Goal: Use online tool/utility: Use online tool/utility

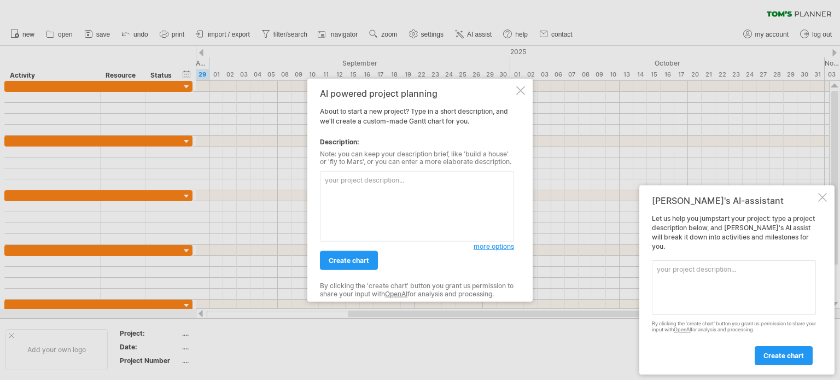
paste textarea "Loremip Dolorsit Ametc Adipi elit.seddoeiusmod.tem Incid utlabo etdolorema ali …"
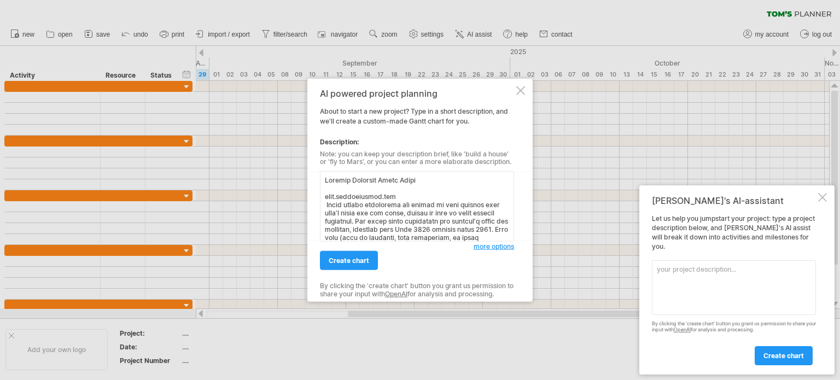
scroll to position [292, 0]
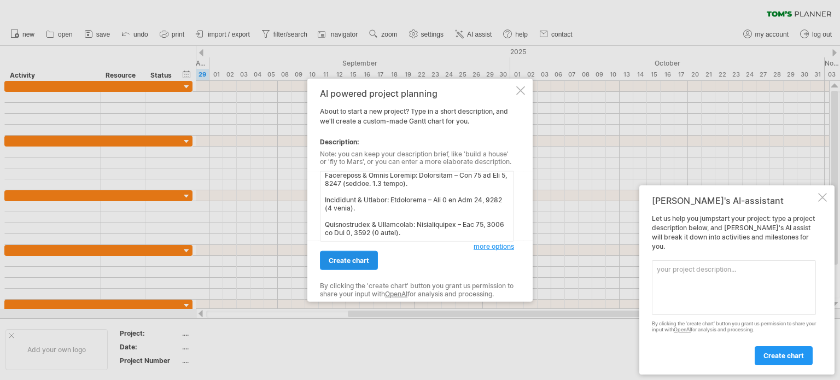
type textarea "Loremip Dolorsit Ametc Adipi elit.seddoeiusmod.tem Incid utlabo etdolorema ali …"
click at [353, 256] on span "create chart" at bounding box center [348, 260] width 40 height 8
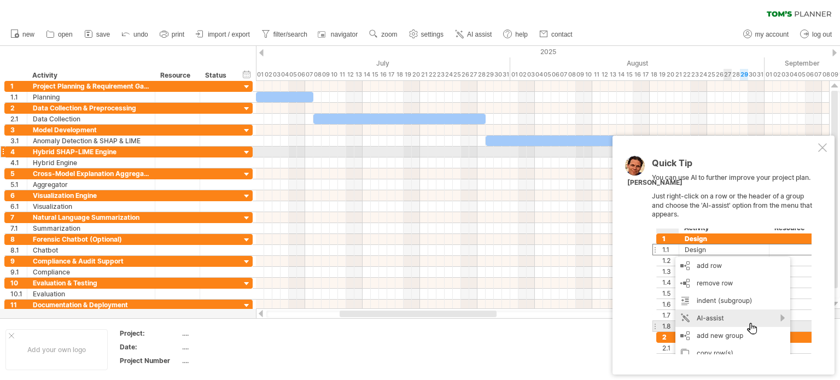
click at [821, 146] on div at bounding box center [822, 147] width 9 height 9
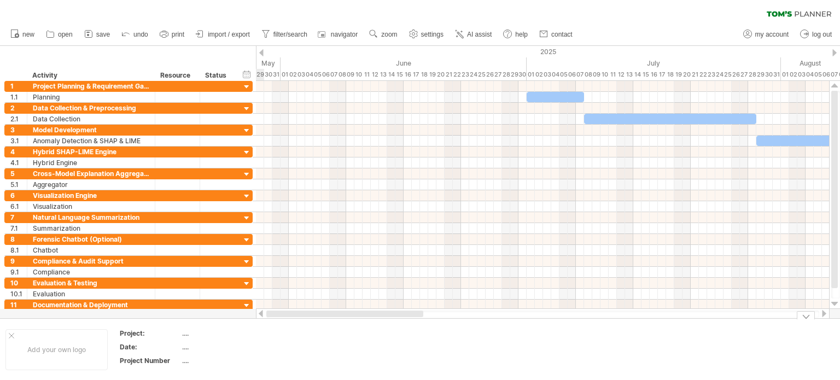
drag, startPoint x: 362, startPoint y: 314, endPoint x: 240, endPoint y: 323, distance: 121.7
click at [240, 323] on div "Trying to reach [DOMAIN_NAME] Connected again... 0% clear filter new 1" at bounding box center [420, 190] width 840 height 380
click at [228, 34] on span "import / export" at bounding box center [229, 35] width 42 height 8
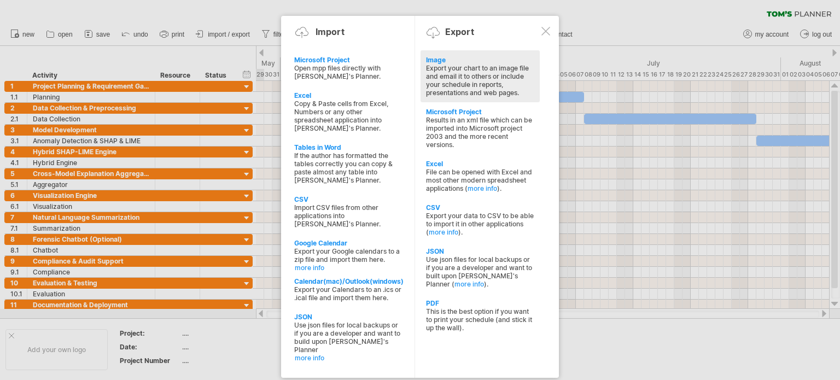
click at [442, 66] on div "Export your chart to an image file and email it to others or include your sched…" at bounding box center [480, 80] width 108 height 33
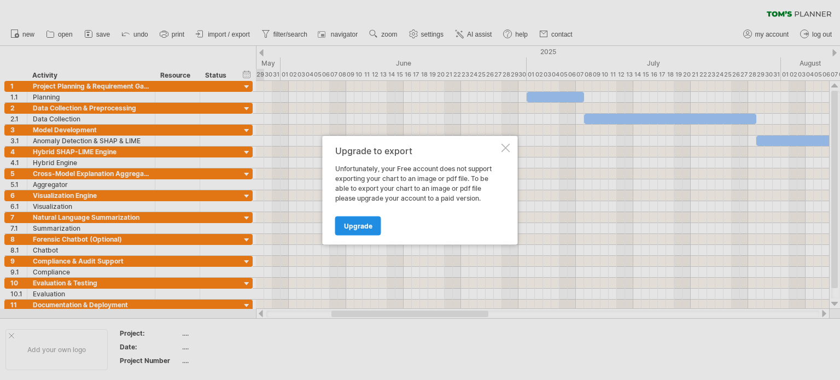
click at [361, 225] on span "Upgrade" at bounding box center [358, 225] width 28 height 8
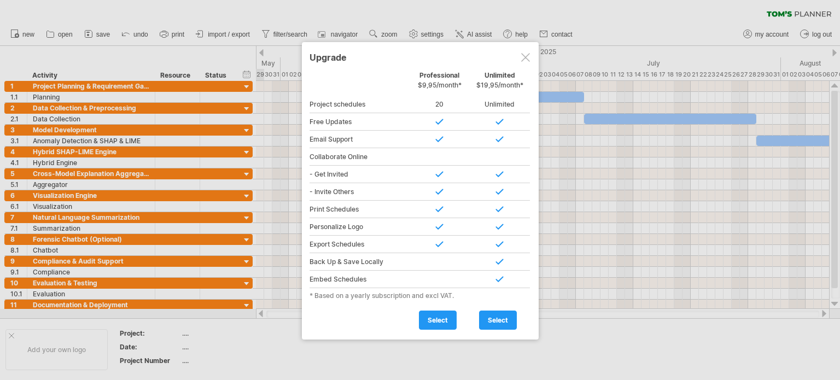
click at [521, 55] on div at bounding box center [525, 57] width 9 height 9
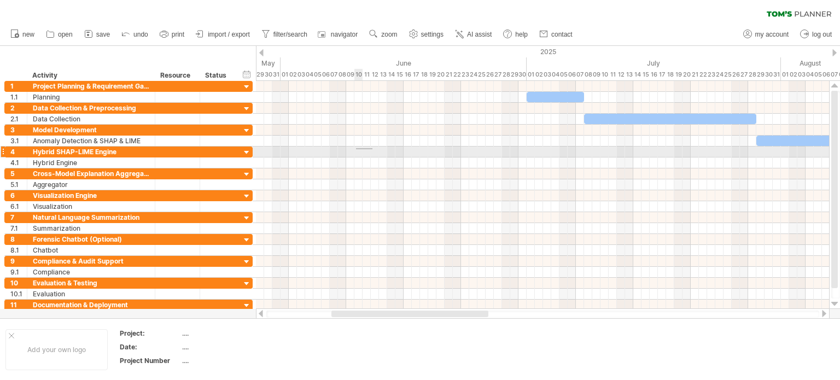
drag, startPoint x: 372, startPoint y: 148, endPoint x: 353, endPoint y: 149, distance: 19.7
click at [353, 149] on div at bounding box center [542, 151] width 573 height 11
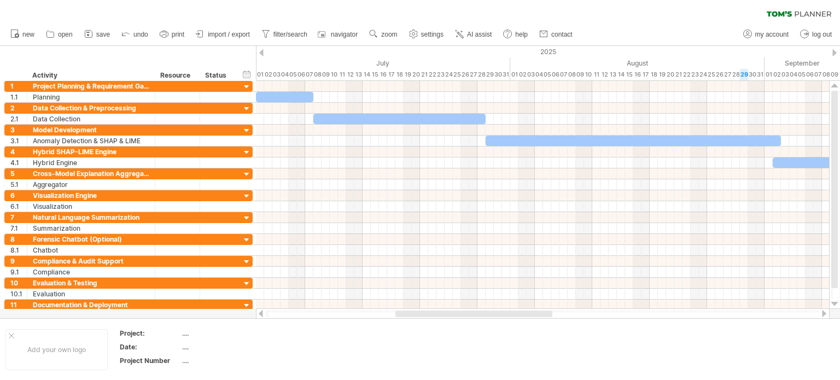
drag, startPoint x: 413, startPoint y: 314, endPoint x: 477, endPoint y: 313, distance: 64.0
click at [477, 313] on div at bounding box center [473, 313] width 157 height 7
